Goal: Information Seeking & Learning: Learn about a topic

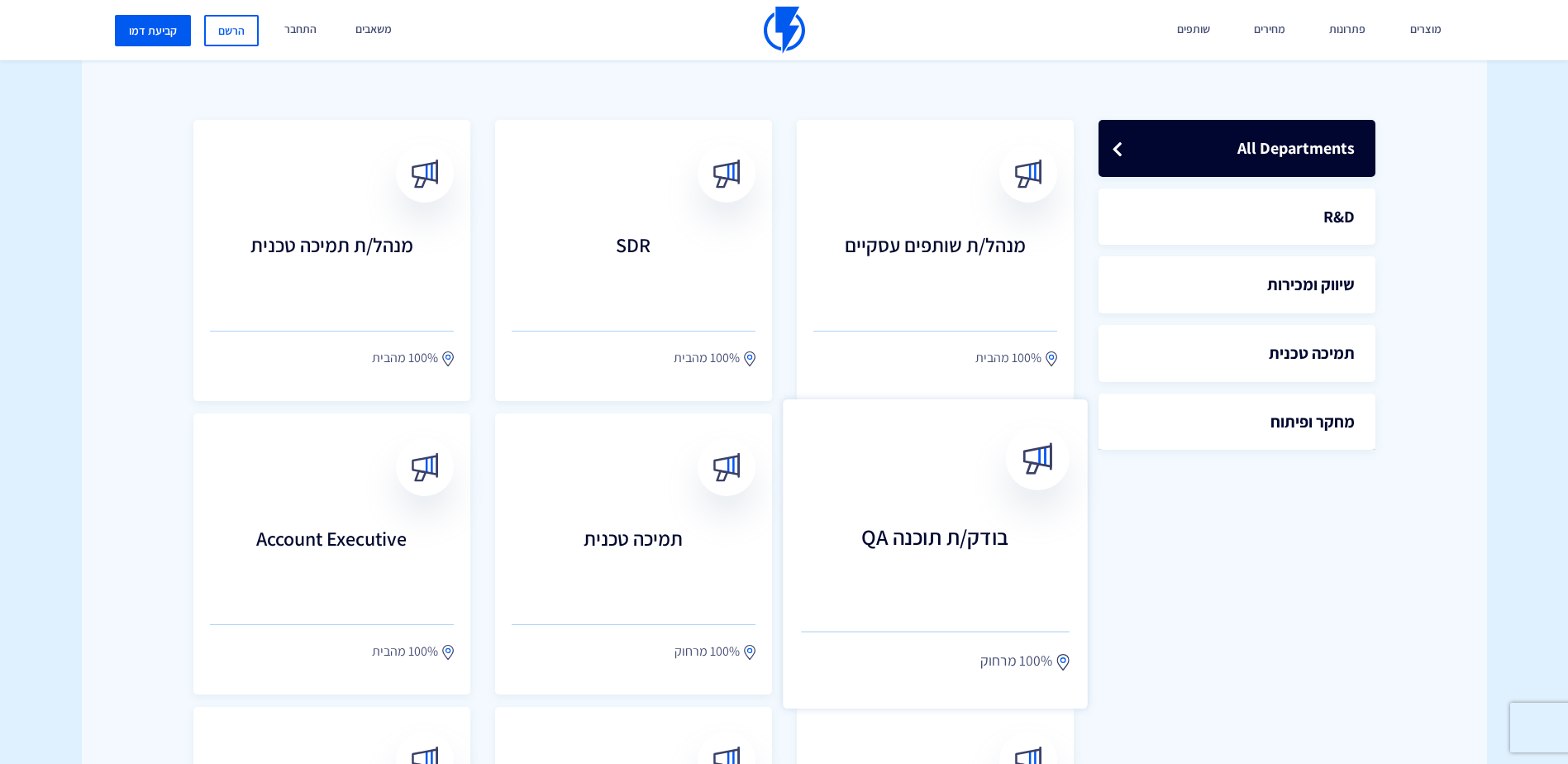
scroll to position [469, 0]
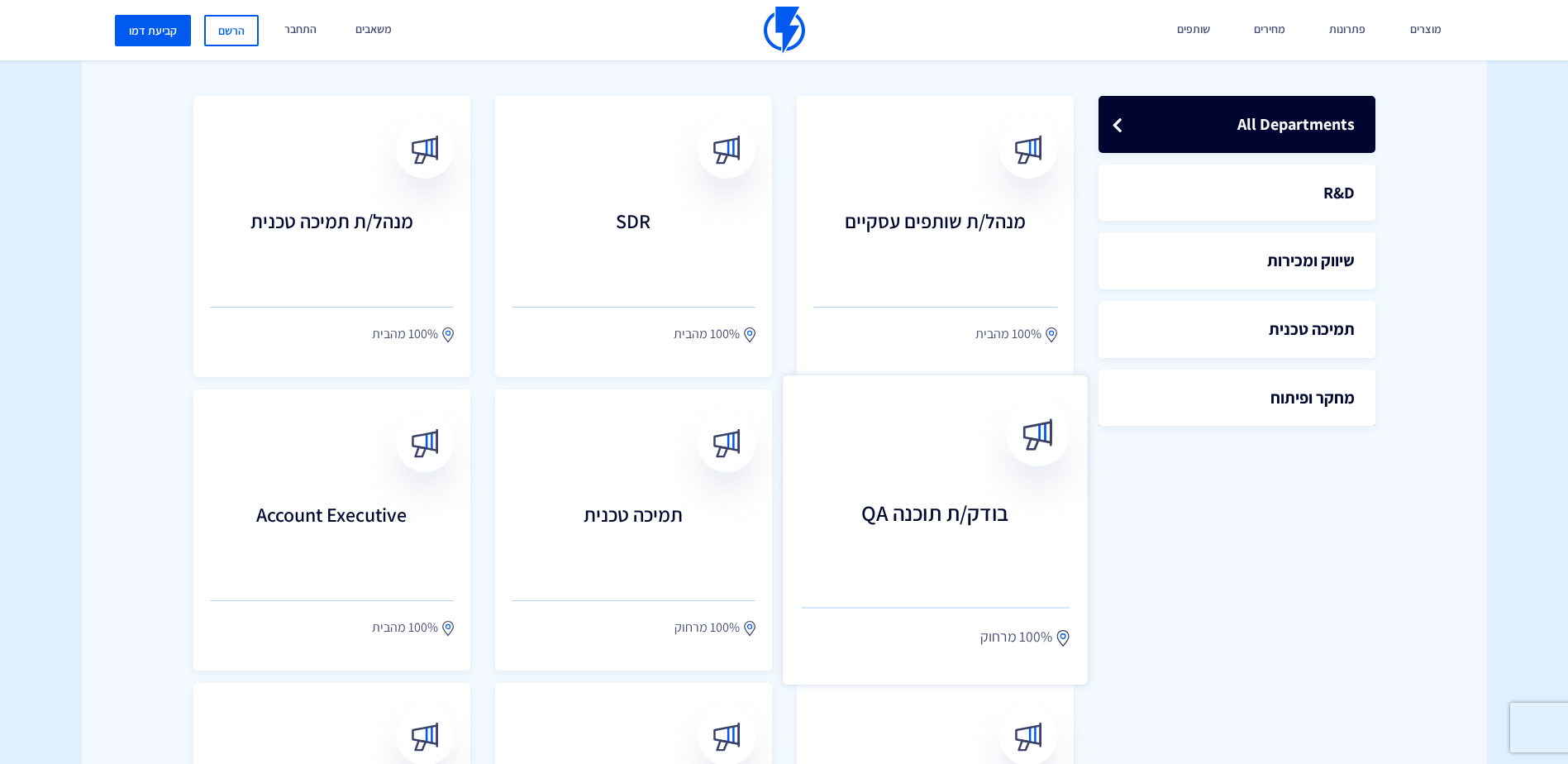
click at [958, 474] on link "בודק/ת תוכנה QA 100% מרחוק" at bounding box center [935, 529] width 305 height 309
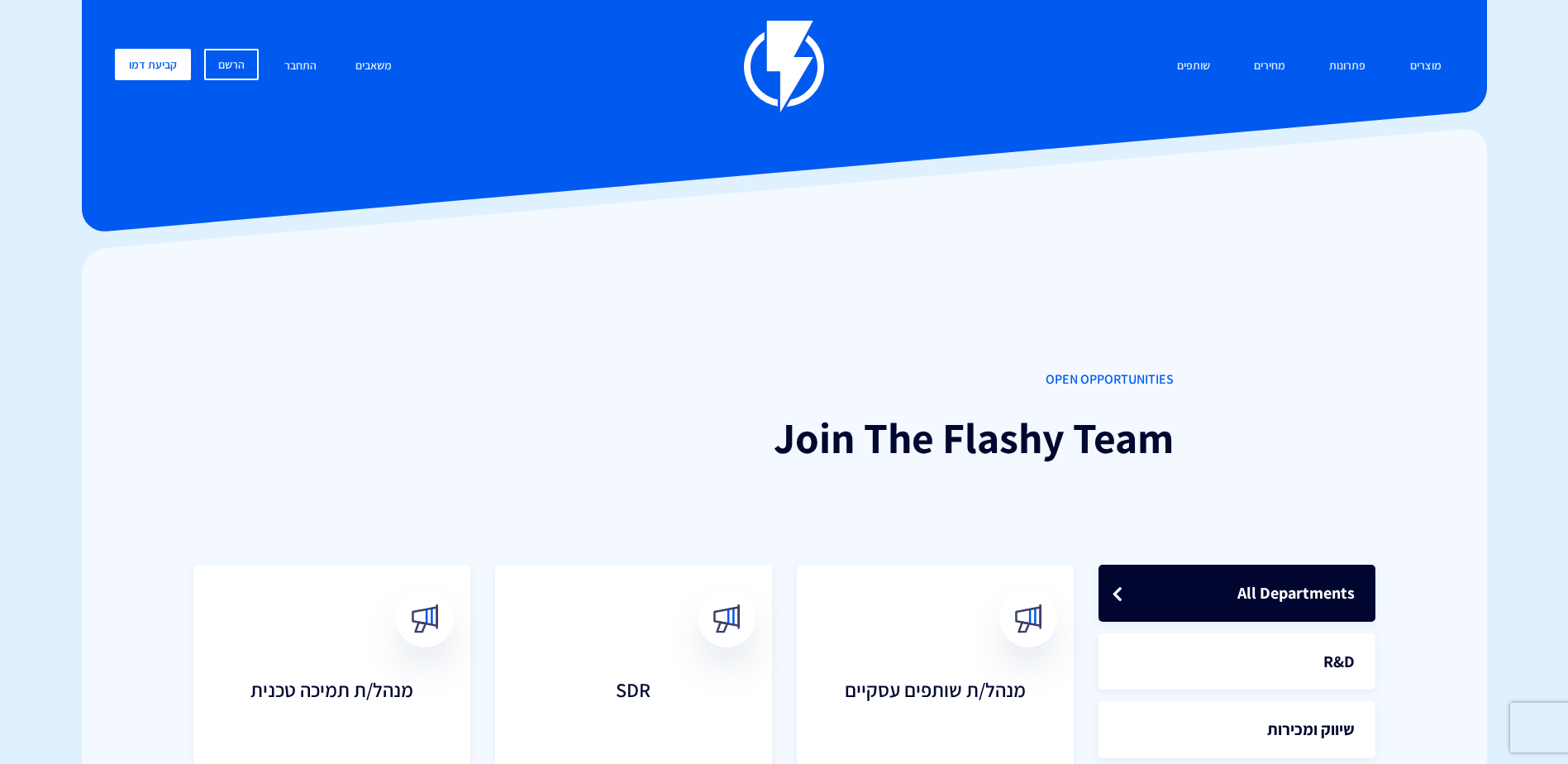
drag, startPoint x: 1225, startPoint y: 437, endPoint x: 1224, endPoint y: 171, distance: 266.0
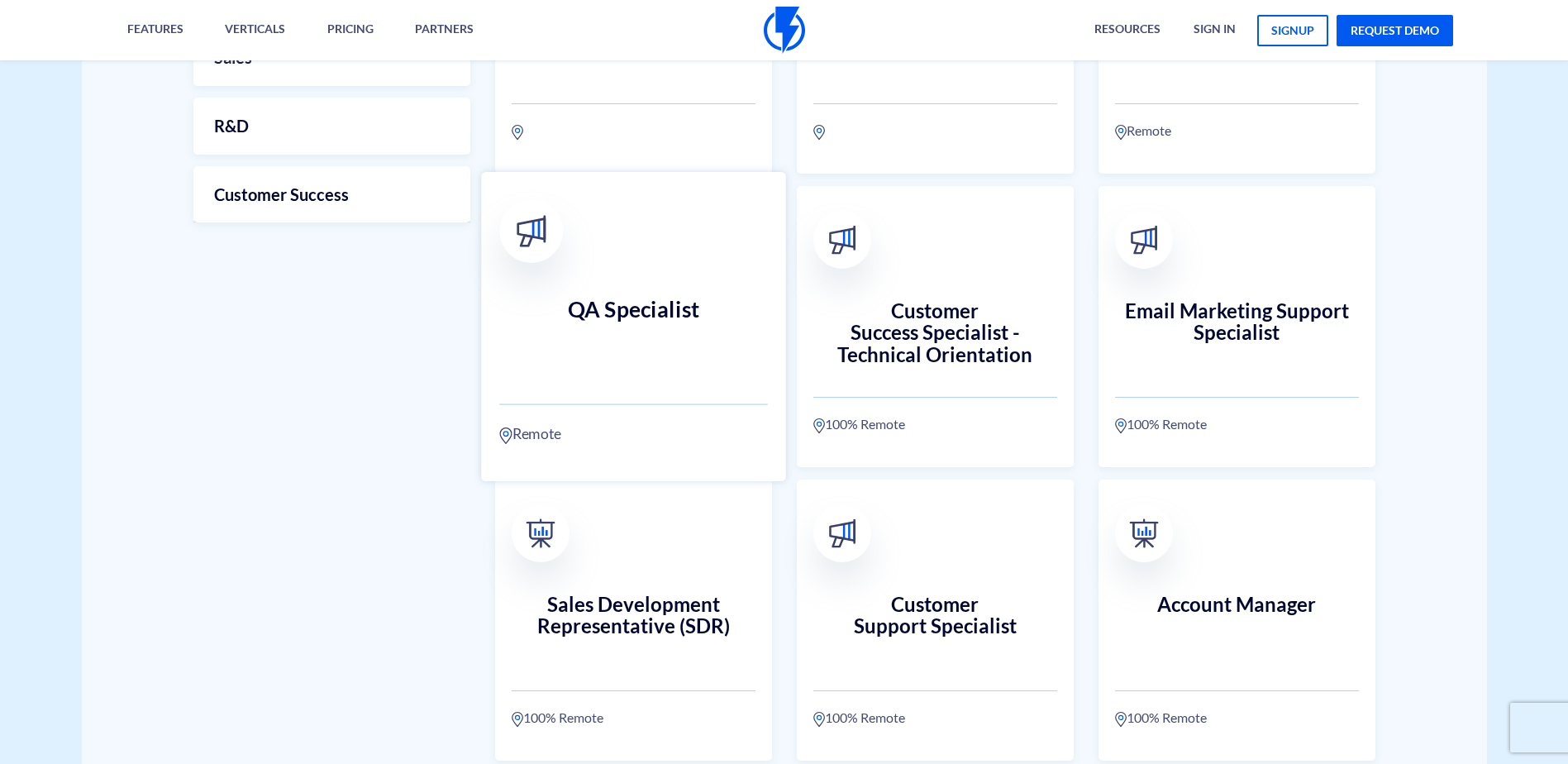
scroll to position [673, 0]
click at [633, 351] on h3 "QA Specialist" at bounding box center [633, 333] width 269 height 73
